Goal: Information Seeking & Learning: Find specific page/section

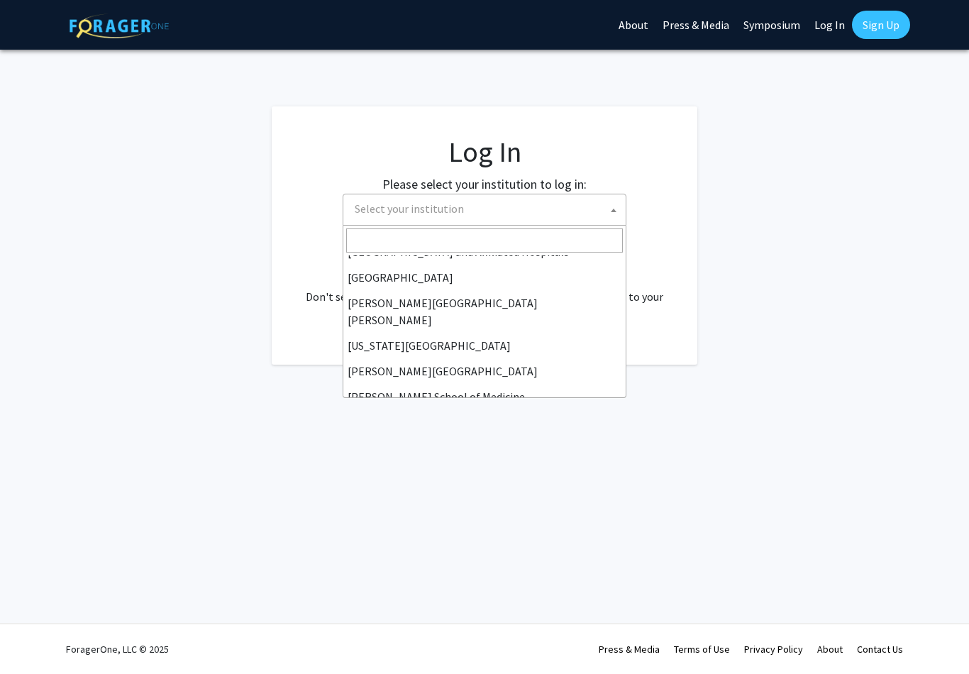
scroll to position [263, 0]
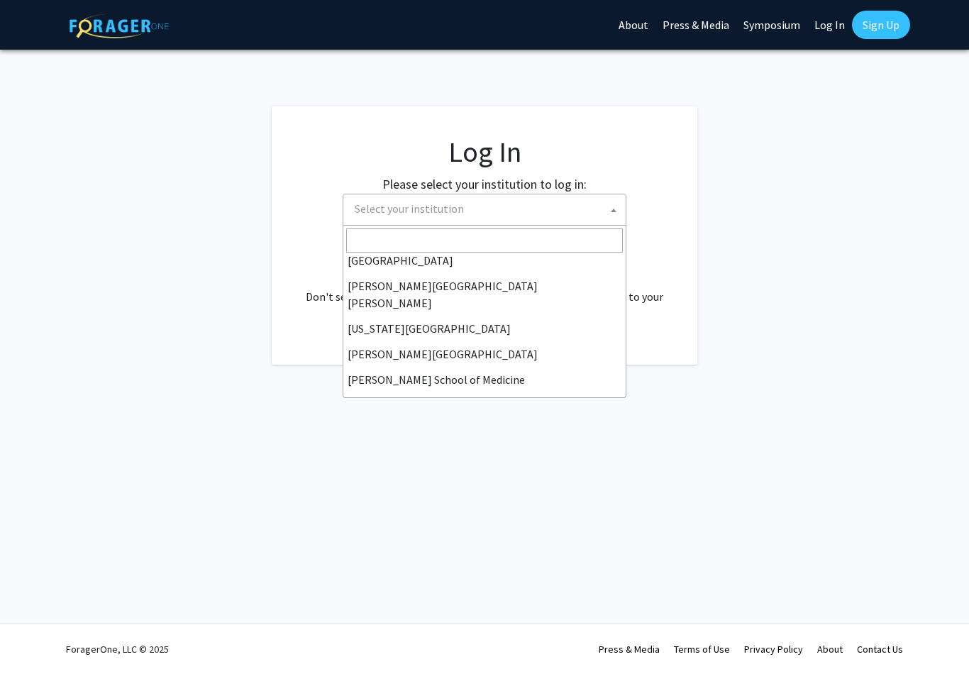
select select "1"
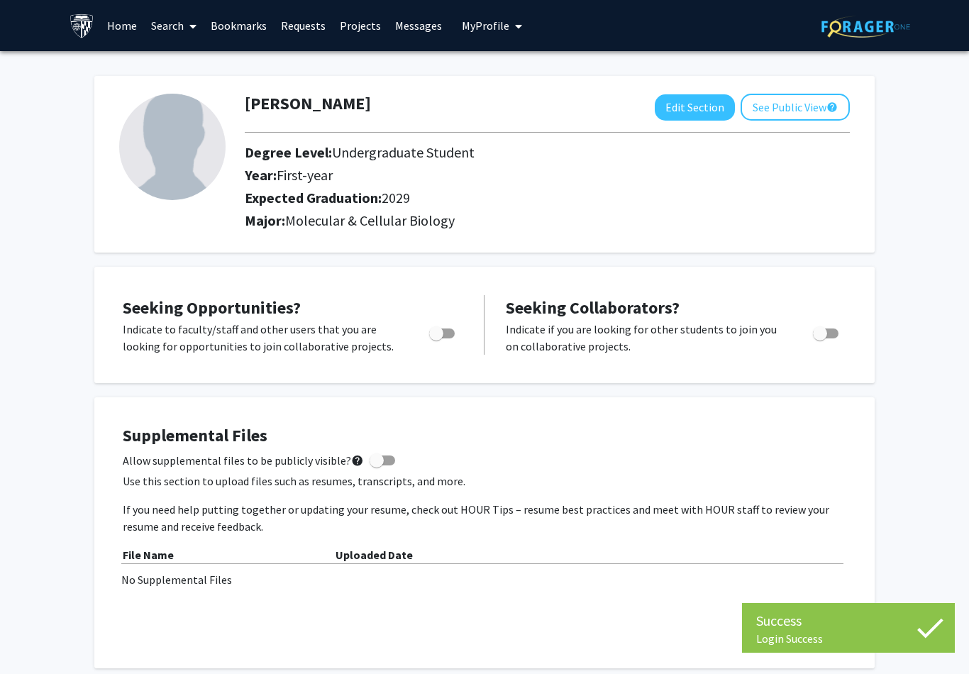
click at [122, 19] on link "Home" at bounding box center [122, 26] width 44 height 50
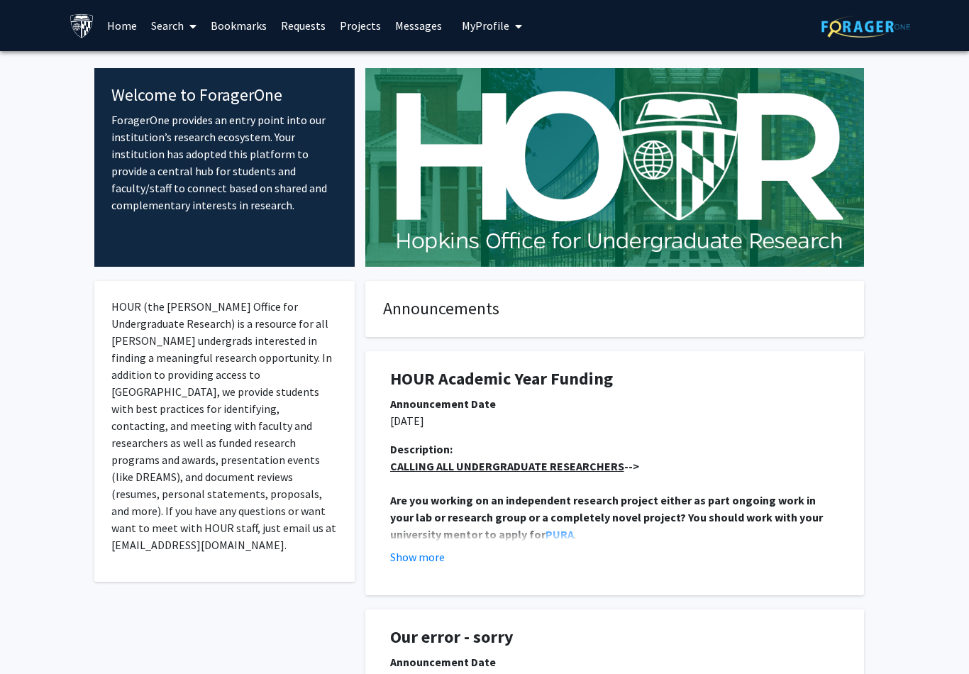
click at [308, 26] on link "Requests" at bounding box center [303, 26] width 59 height 50
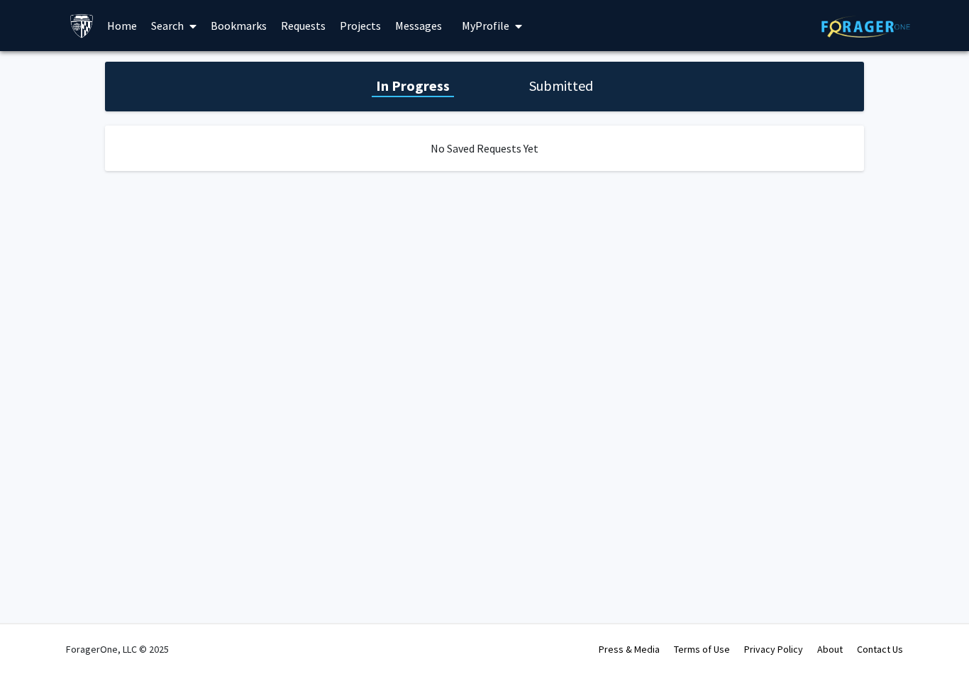
click at [355, 21] on link "Projects" at bounding box center [360, 26] width 55 height 50
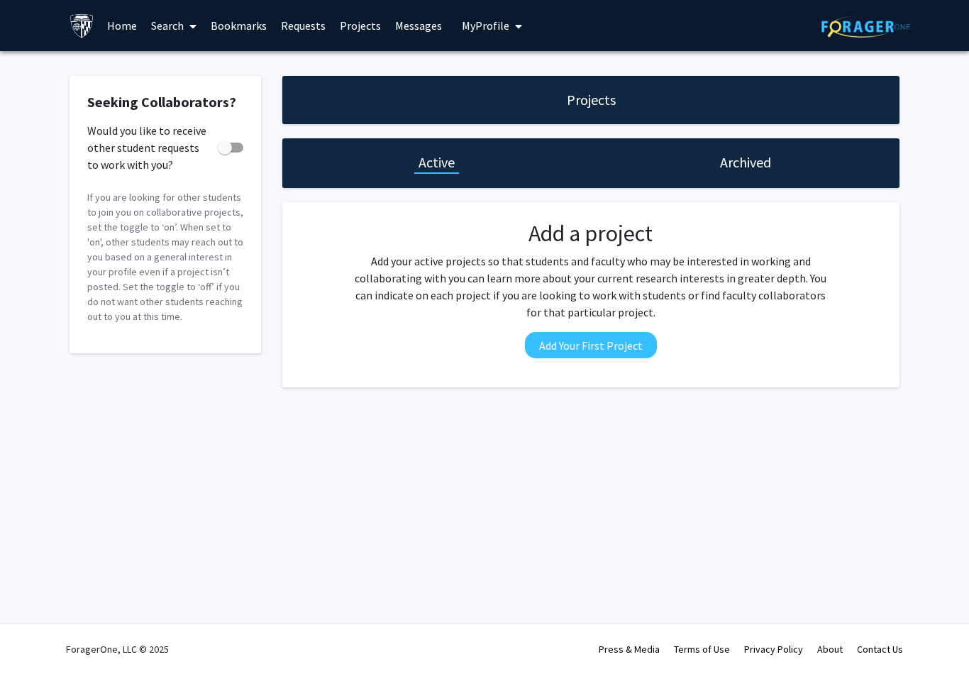
click at [487, 38] on button "My Profile" at bounding box center [492, 25] width 69 height 51
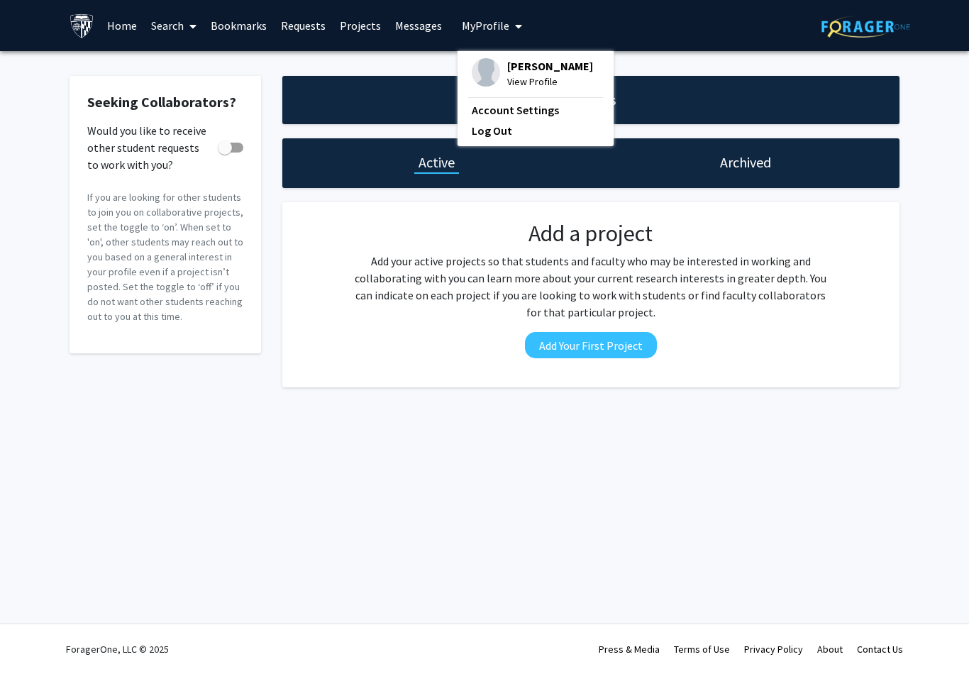
click at [161, 17] on link "Search" at bounding box center [174, 26] width 60 height 50
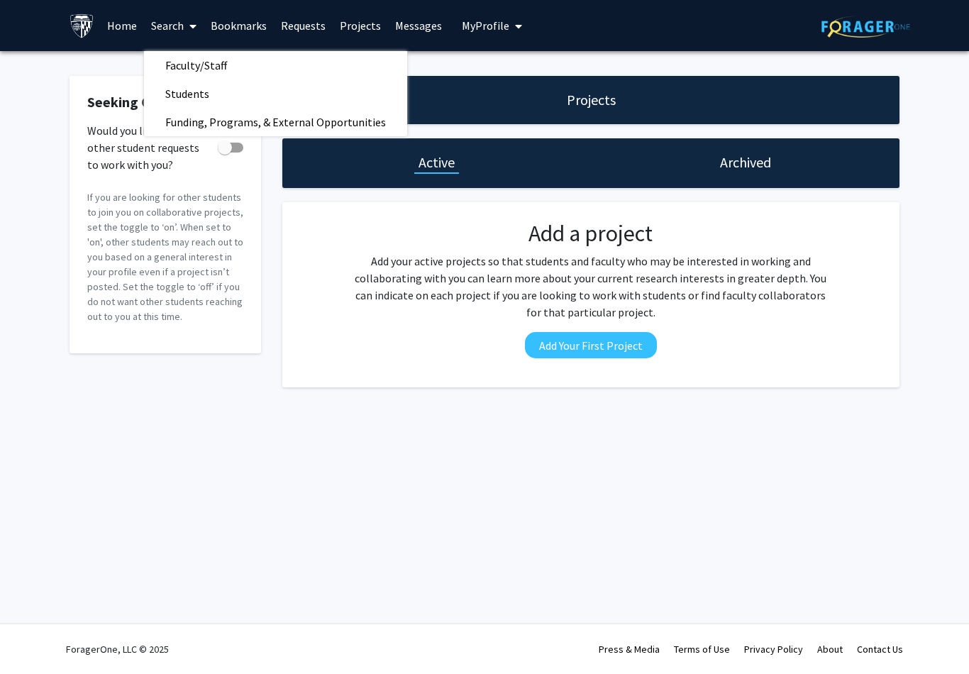
click at [160, 20] on link "Search" at bounding box center [174, 26] width 60 height 50
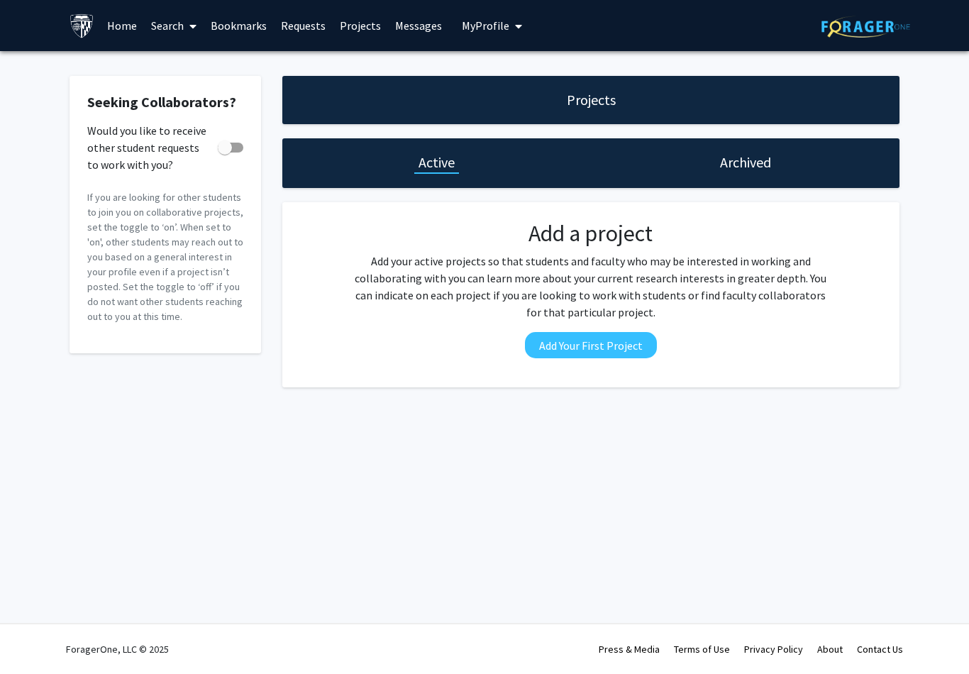
click at [155, 29] on link "Search" at bounding box center [174, 26] width 60 height 50
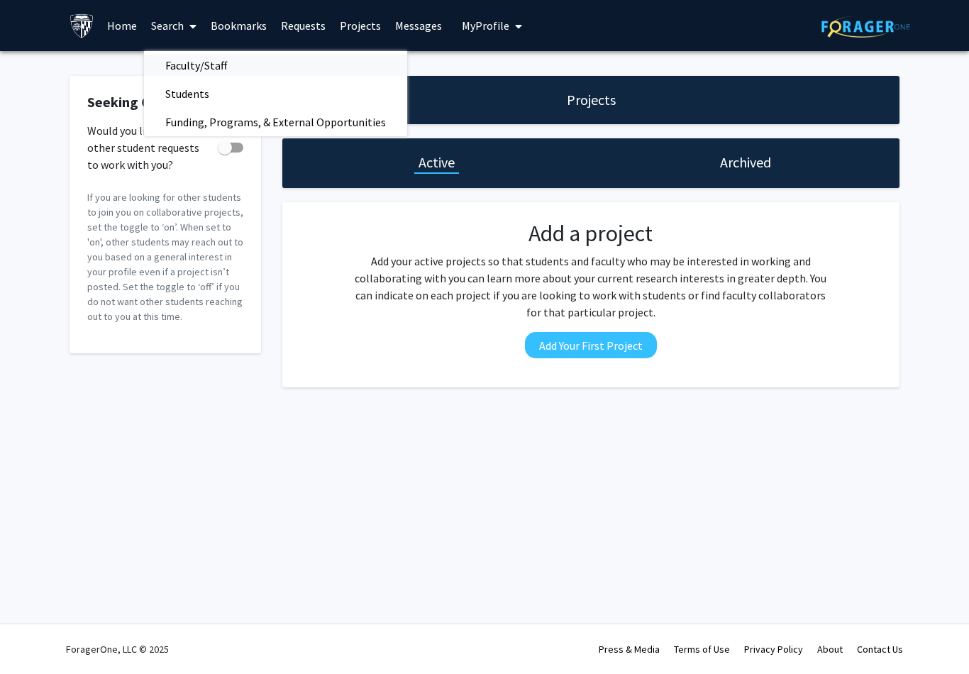
click at [182, 62] on span "Faculty/Staff" at bounding box center [196, 65] width 104 height 28
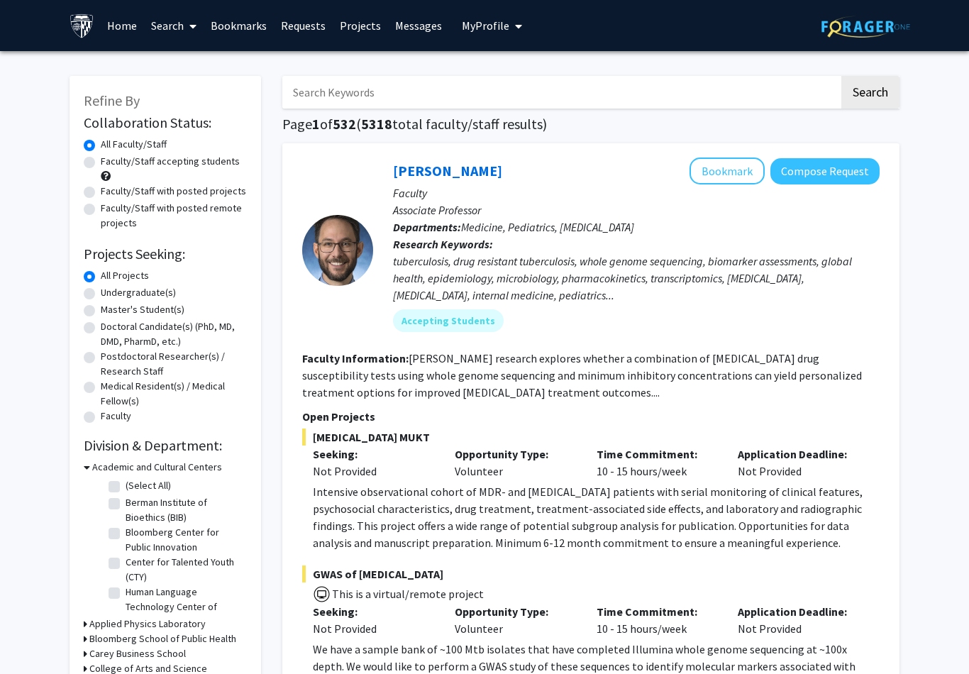
click at [101, 162] on label "Faculty/Staff accepting students" at bounding box center [170, 161] width 139 height 15
click at [101, 162] on input "Faculty/Staff accepting students" at bounding box center [105, 158] width 9 height 9
radio input "true"
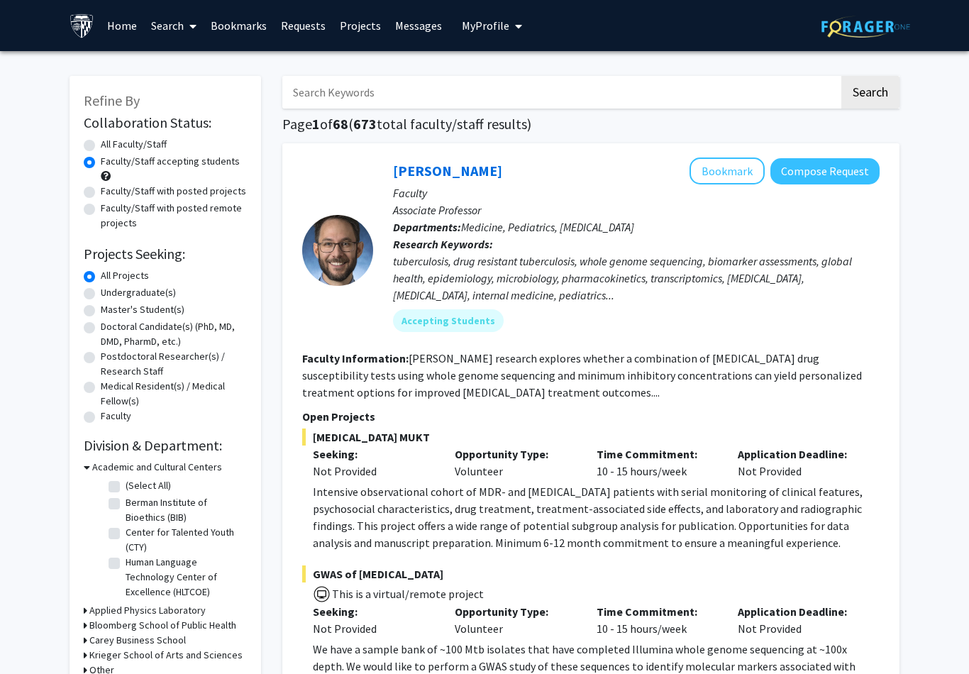
click at [707, 99] on input "Search Keywords" at bounding box center [560, 92] width 557 height 33
type input "Cardio"
click at [870, 91] on button "Search" at bounding box center [871, 92] width 58 height 33
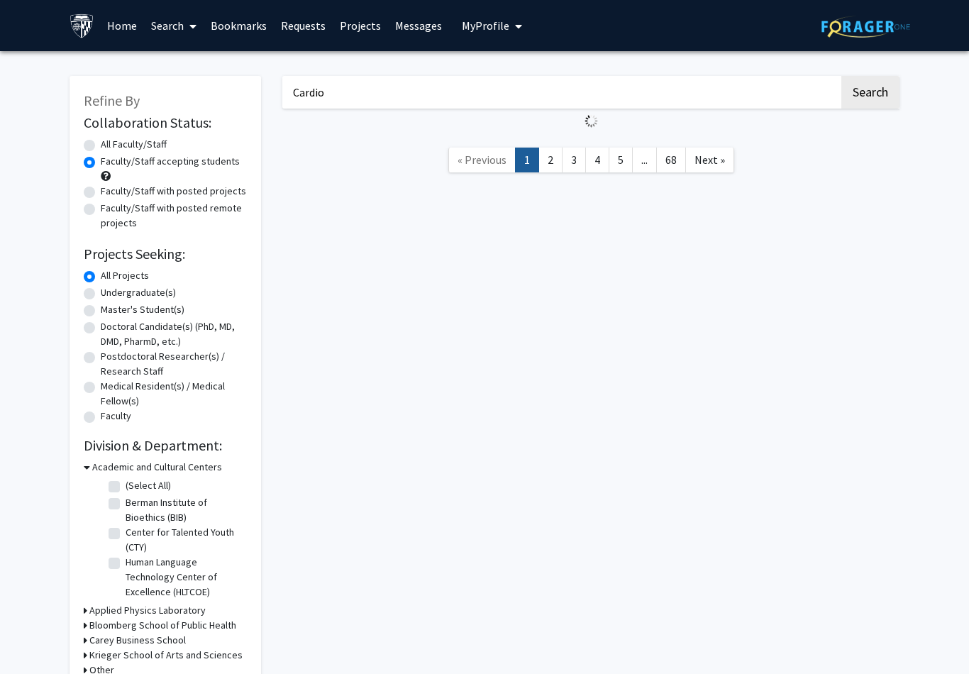
radio input "true"
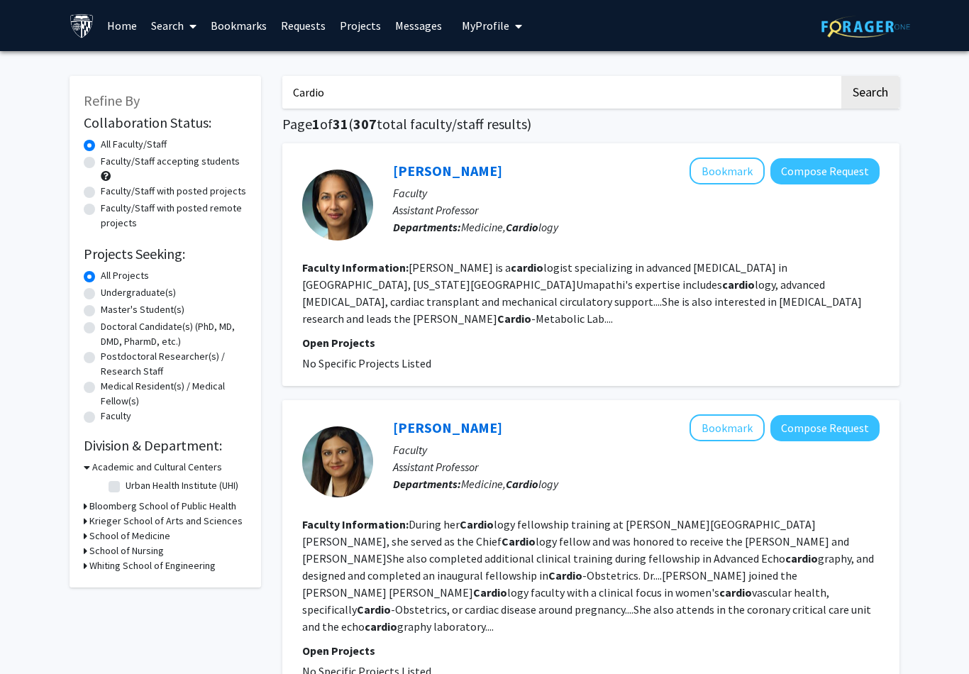
click at [101, 164] on label "Faculty/Staff accepting students" at bounding box center [170, 161] width 139 height 15
click at [101, 163] on input "Faculty/Staff accepting students" at bounding box center [105, 158] width 9 height 9
radio input "true"
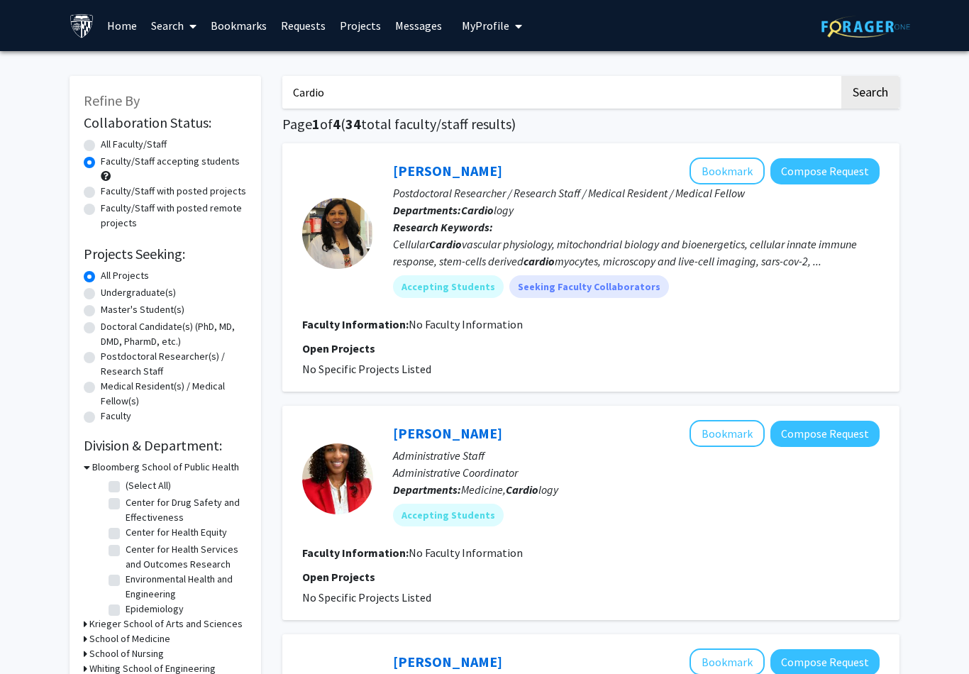
click at [101, 148] on label "All Faculty/Staff" at bounding box center [134, 144] width 66 height 15
click at [101, 146] on input "All Faculty/Staff" at bounding box center [105, 141] width 9 height 9
radio input "true"
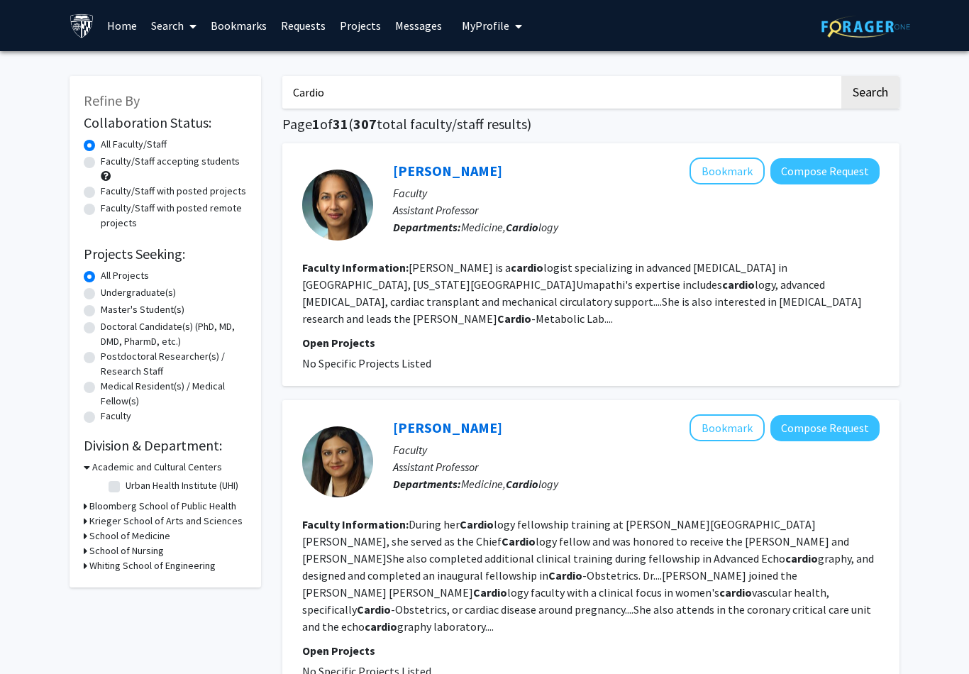
click at [101, 160] on label "Faculty/Staff accepting students" at bounding box center [170, 161] width 139 height 15
click at [101, 160] on input "Faculty/Staff accepting students" at bounding box center [105, 158] width 9 height 9
radio input "true"
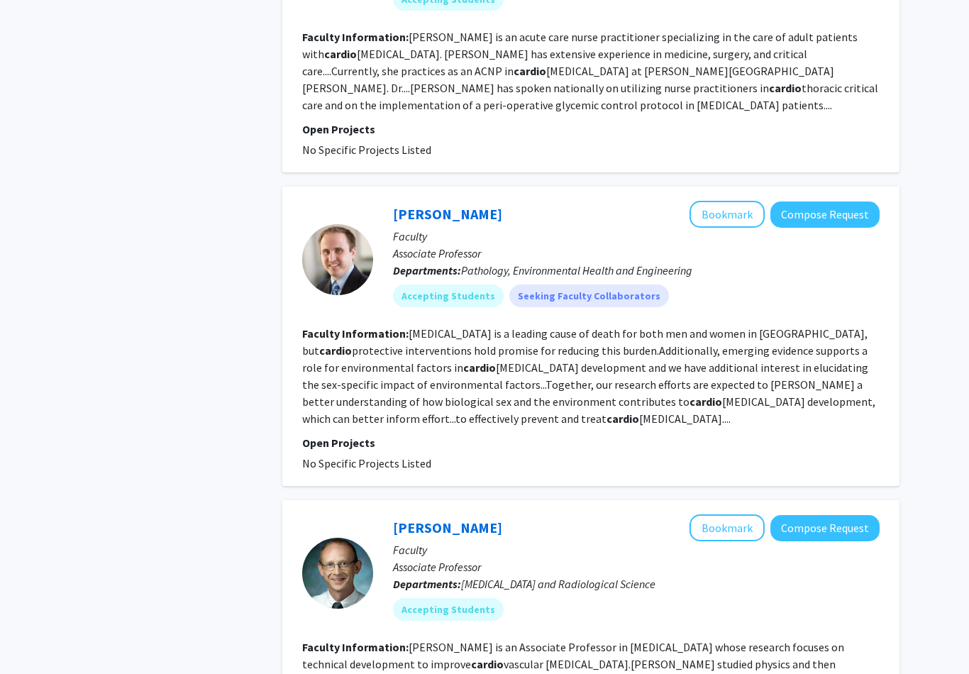
scroll to position [2697, 0]
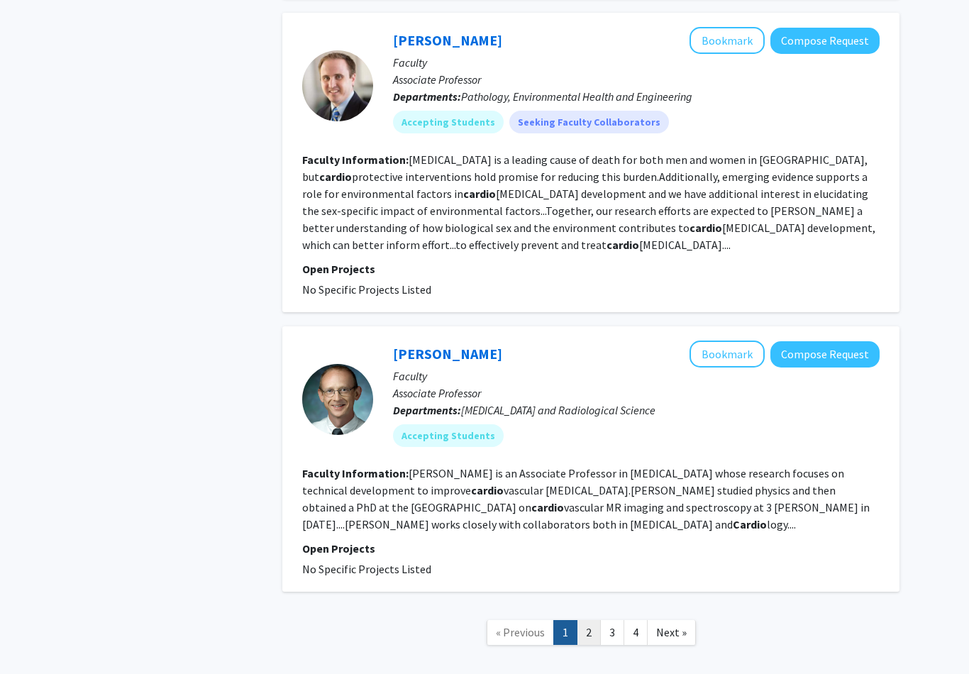
click at [588, 620] on link "2" at bounding box center [589, 632] width 24 height 25
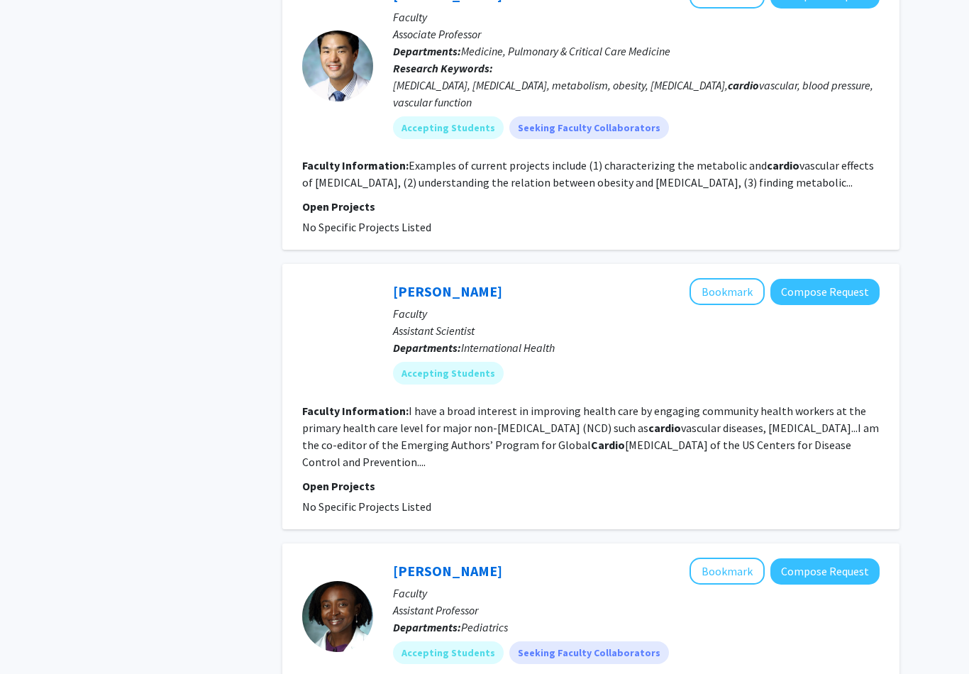
scroll to position [2577, 0]
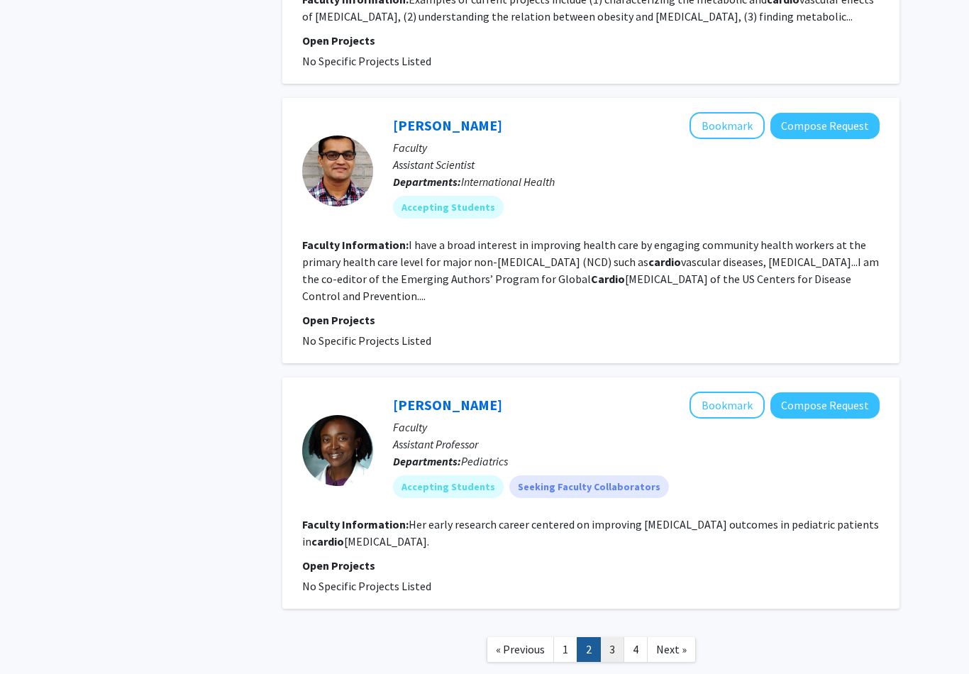
click at [608, 637] on link "3" at bounding box center [612, 649] width 24 height 25
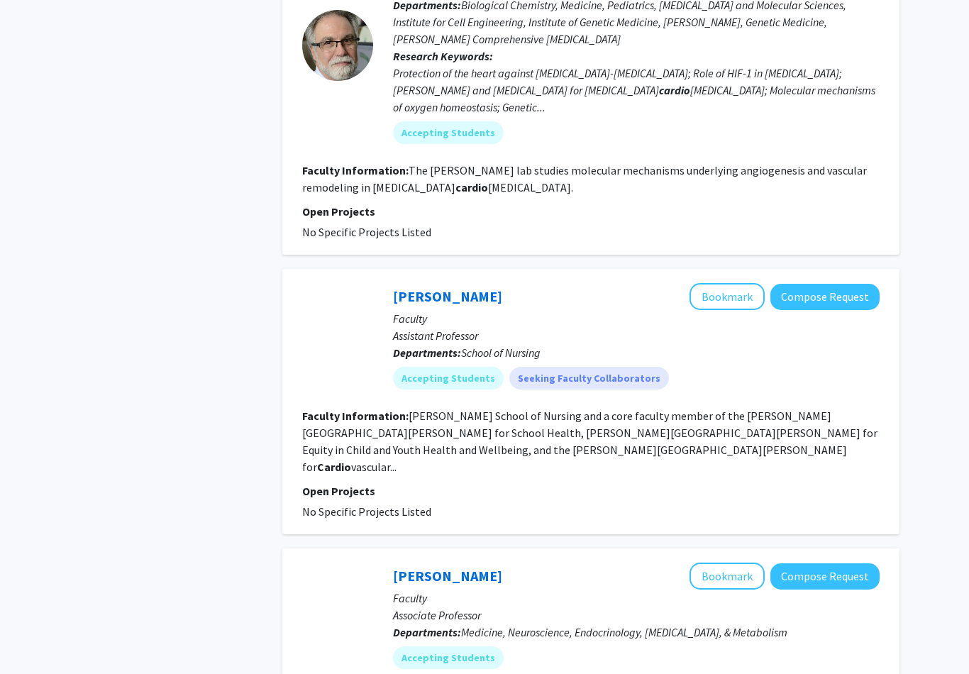
scroll to position [2299, 0]
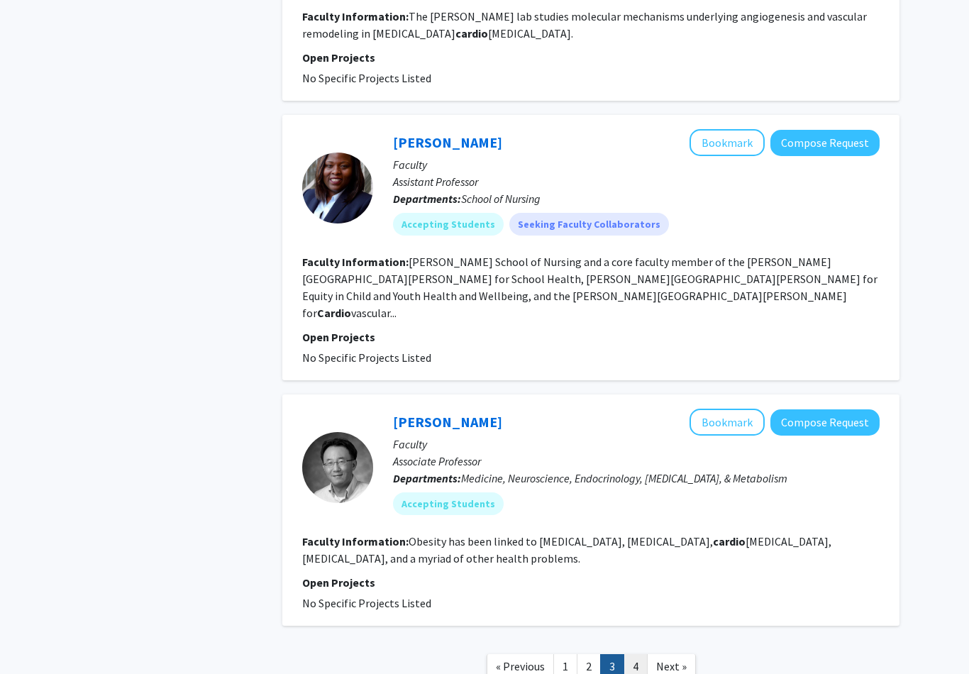
click at [637, 654] on link "4" at bounding box center [636, 666] width 24 height 25
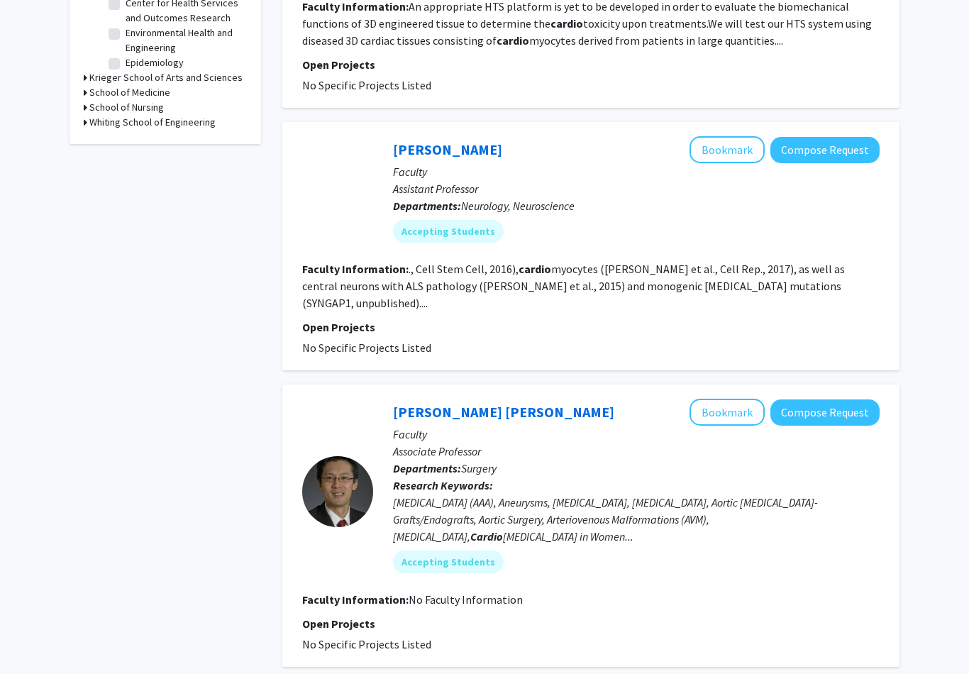
scroll to position [622, 0]
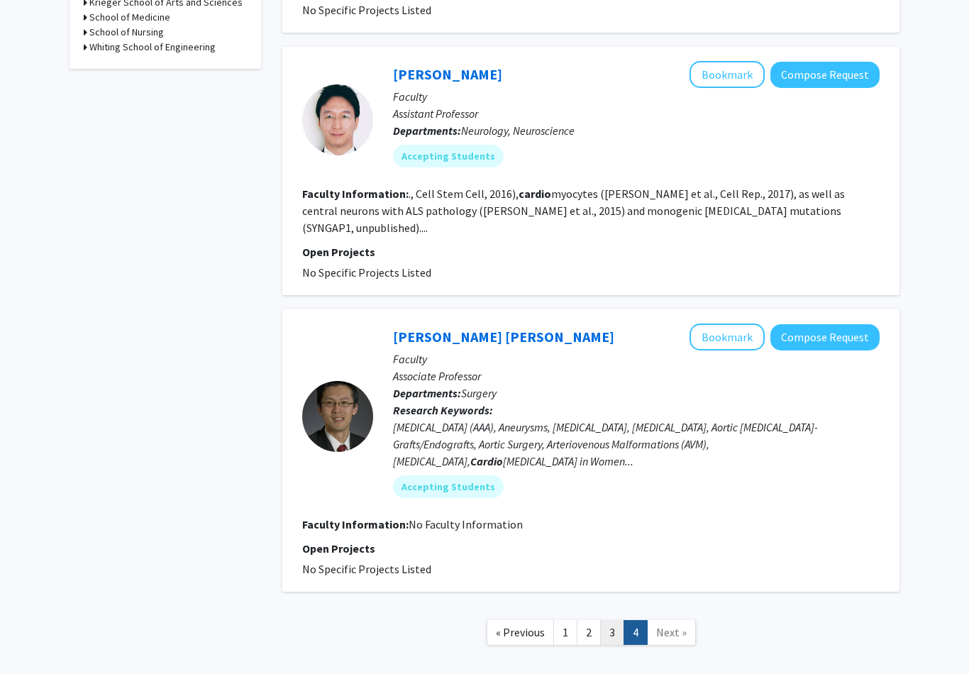
click at [619, 620] on link "3" at bounding box center [612, 632] width 24 height 25
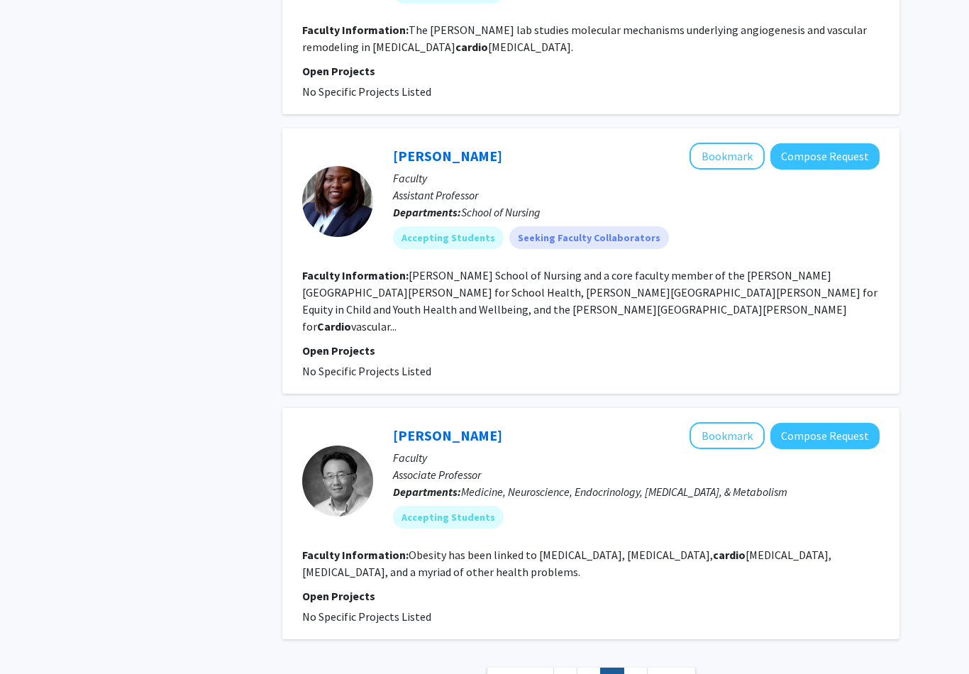
scroll to position [2299, 0]
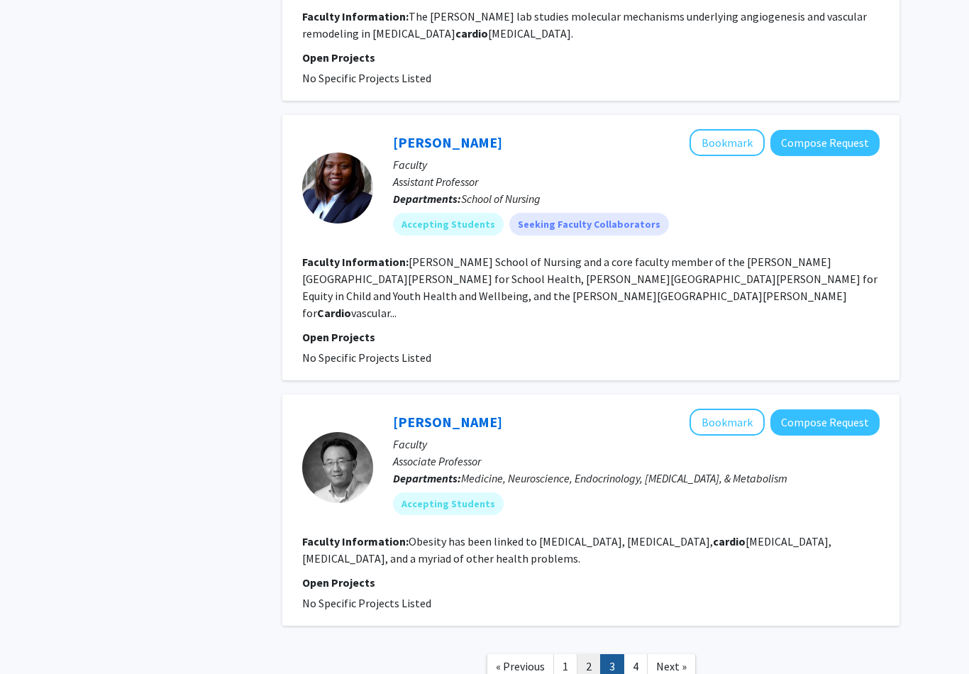
click at [591, 654] on link "2" at bounding box center [589, 666] width 24 height 25
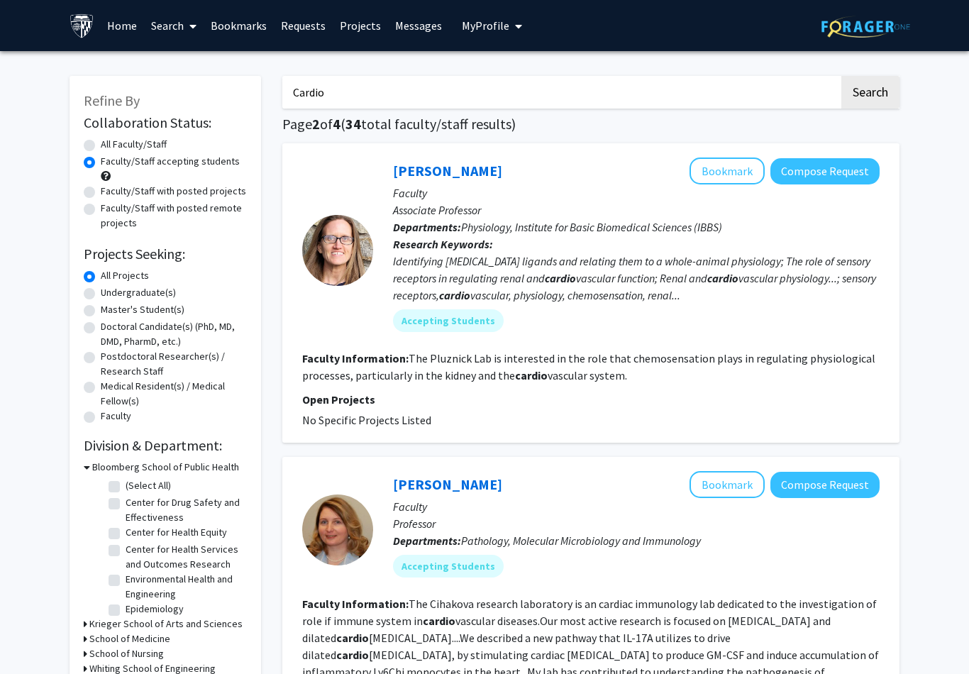
click at [347, 84] on input "Cardio" at bounding box center [560, 92] width 557 height 33
type input "C"
type input "Cardio"
click at [870, 91] on button "Search" at bounding box center [871, 92] width 58 height 33
radio input "true"
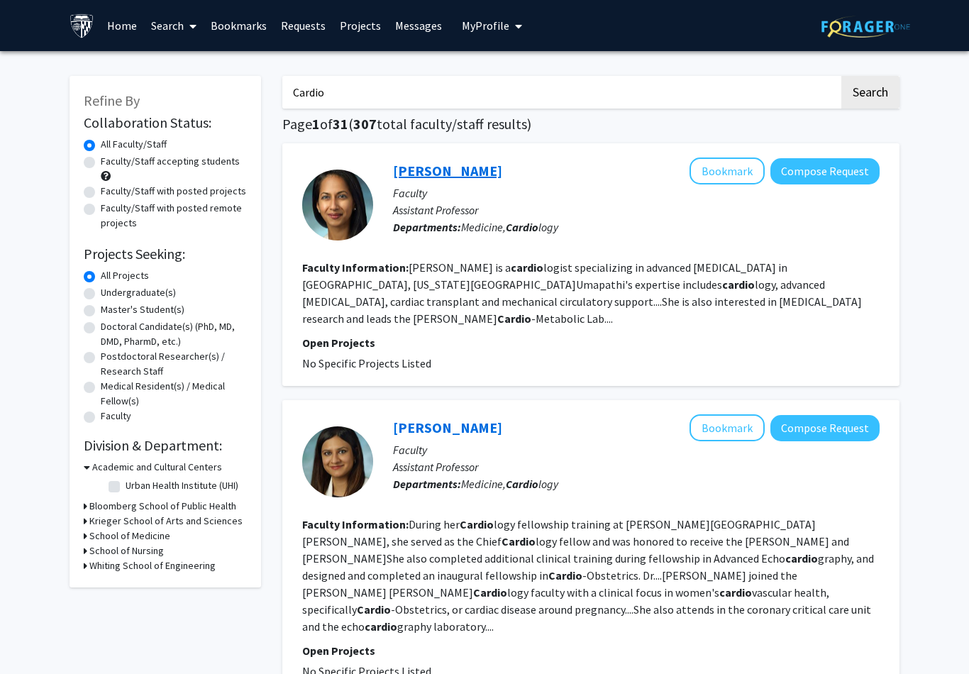
click at [444, 170] on link "[PERSON_NAME]" at bounding box center [447, 171] width 109 height 18
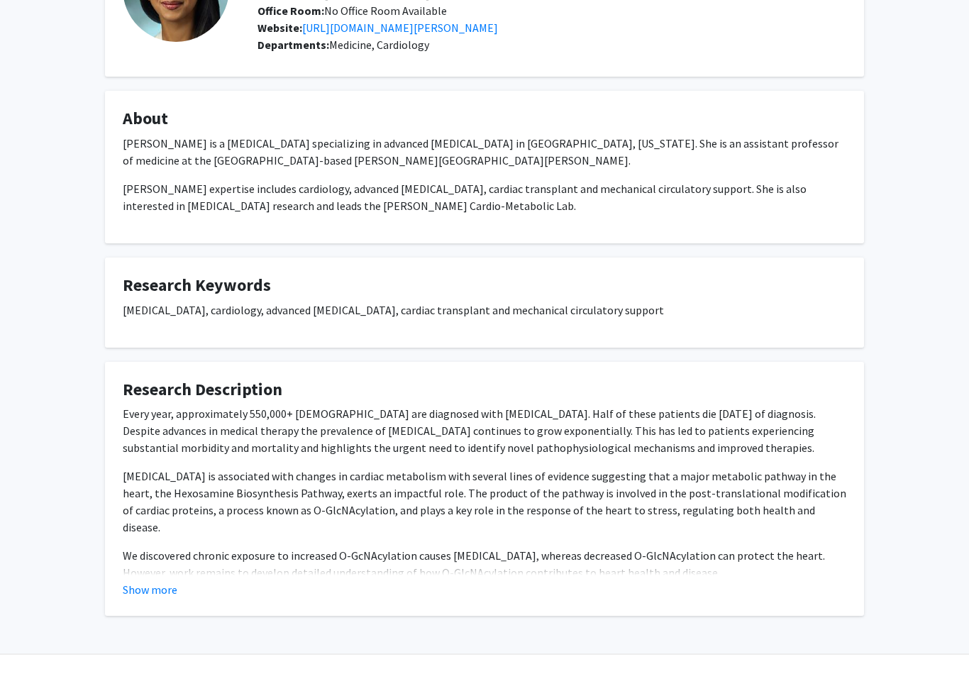
scroll to position [150, 0]
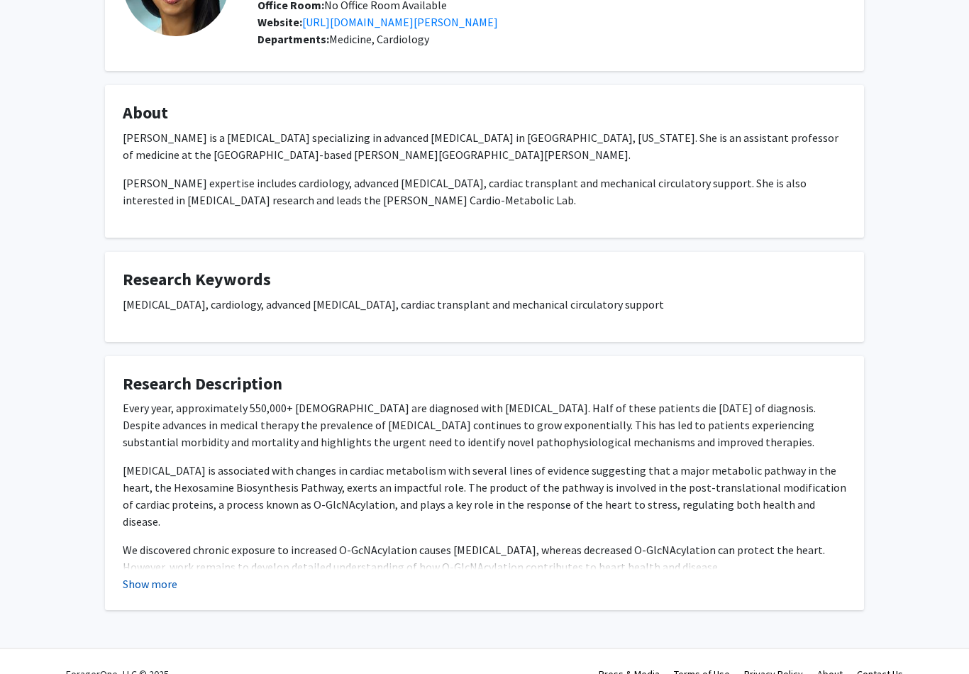
click at [151, 583] on button "Show more" at bounding box center [150, 584] width 55 height 17
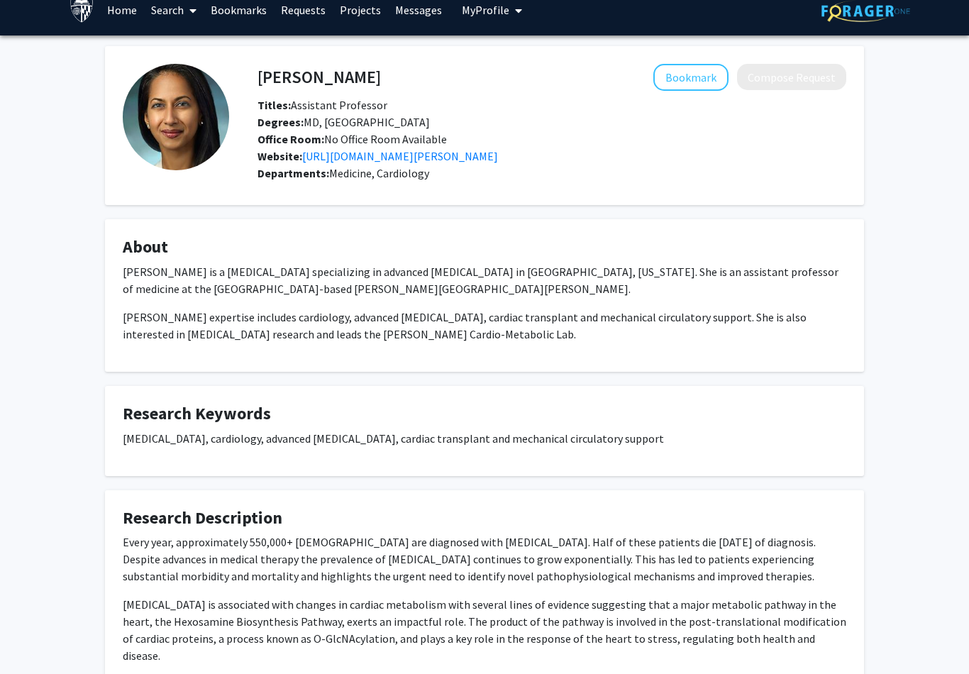
scroll to position [0, 0]
